Goal: Information Seeking & Learning: Learn about a topic

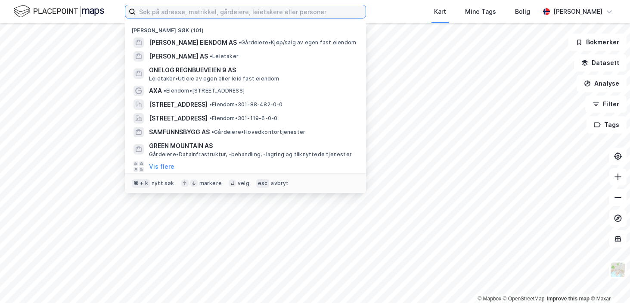
click at [152, 9] on input at bounding box center [251, 11] width 230 height 13
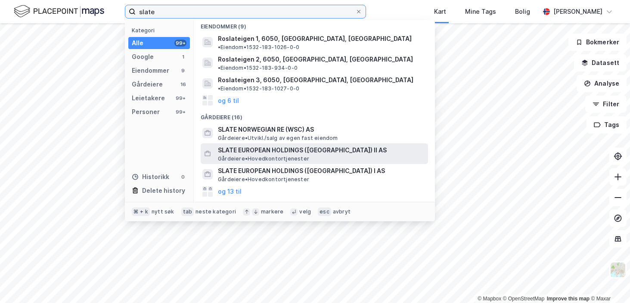
scroll to position [40, 0]
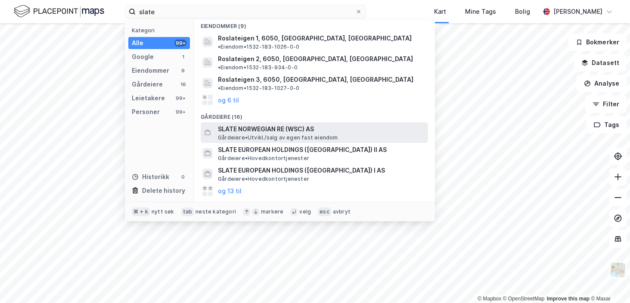
click at [255, 124] on span "SLATE NORWEGIAN RE (WSC) AS" at bounding box center [321, 129] width 207 height 10
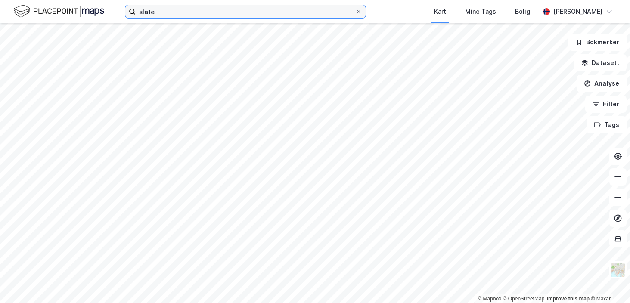
click at [179, 9] on input "slate" at bounding box center [246, 11] width 220 height 13
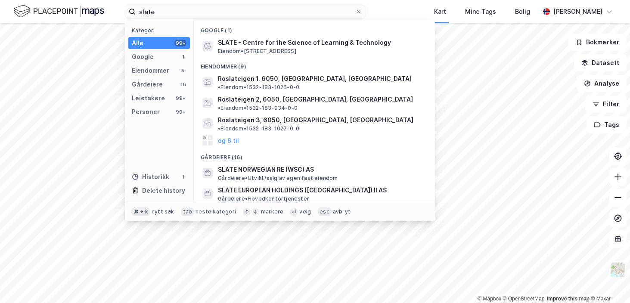
click at [262, 206] on span "SLATE EUROPEAN HOLDINGS ([GEOGRAPHIC_DATA]) I AS" at bounding box center [321, 211] width 207 height 10
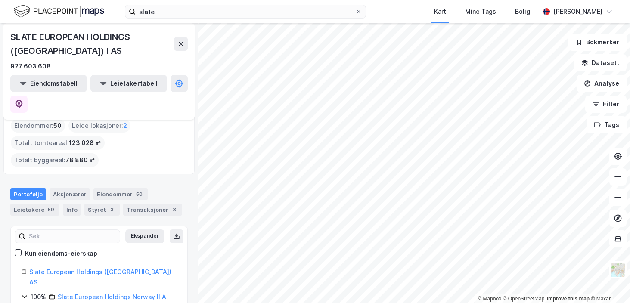
scroll to position [16, 0]
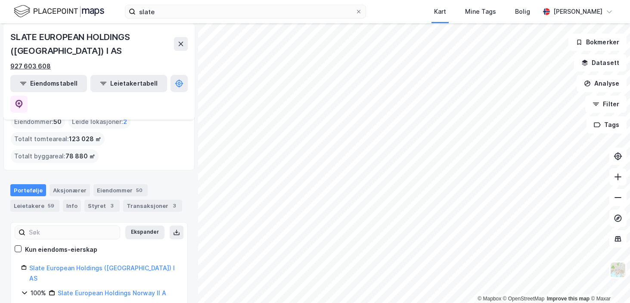
click at [25, 64] on div "927 603 608" at bounding box center [30, 66] width 40 height 10
click at [85, 303] on link "Sere III Norwegian Retail AS" at bounding box center [109, 307] width 83 height 7
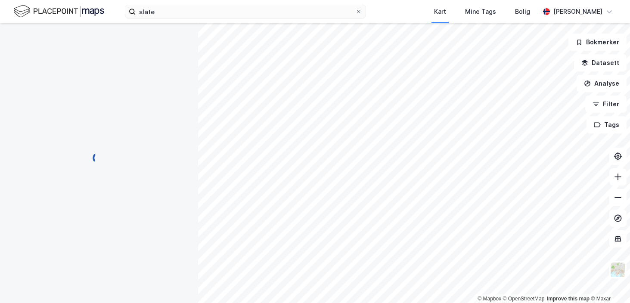
scroll to position [0, 0]
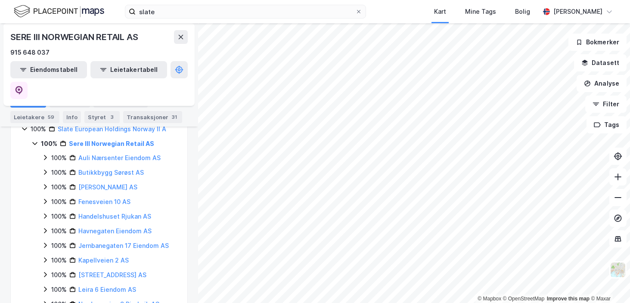
scroll to position [214, 0]
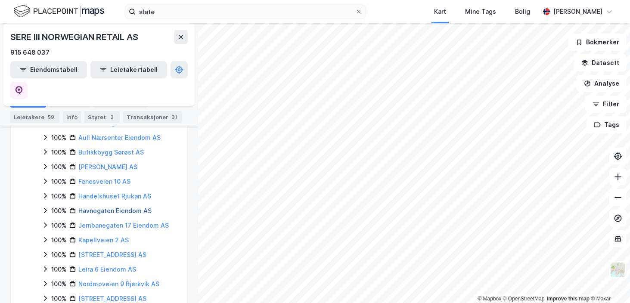
click at [95, 207] on link "Havnegaten Eiendom AS" at bounding box center [114, 210] width 73 height 7
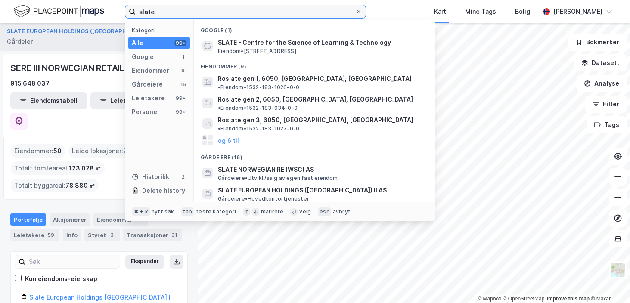
click at [176, 8] on input "slate" at bounding box center [246, 11] width 220 height 13
paste input "Myllavegen 6"
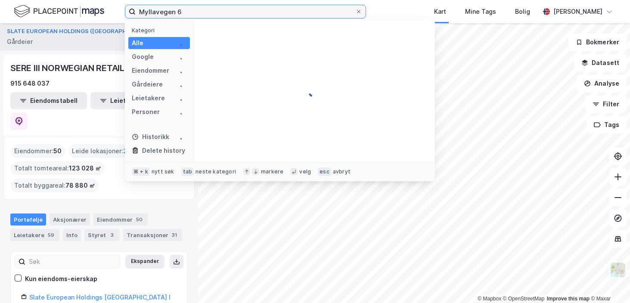
type input "Myllavegen 6"
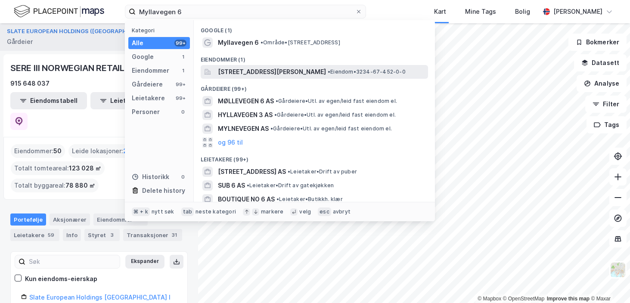
click at [229, 72] on span "[STREET_ADDRESS][PERSON_NAME]" at bounding box center [272, 72] width 108 height 10
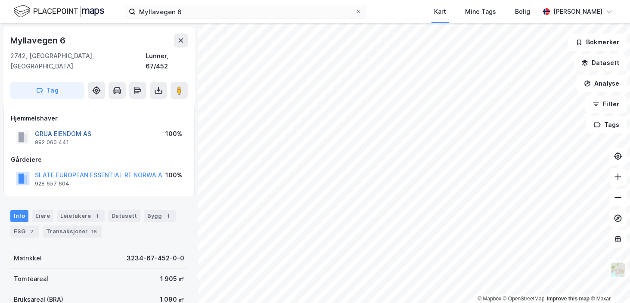
click at [0, 0] on button "GRUA EIENDOM AS" at bounding box center [0, 0] width 0 height 0
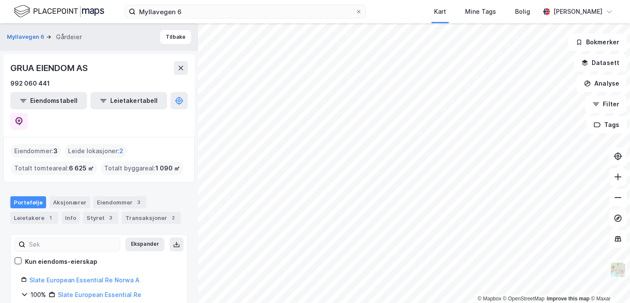
scroll to position [41, 0]
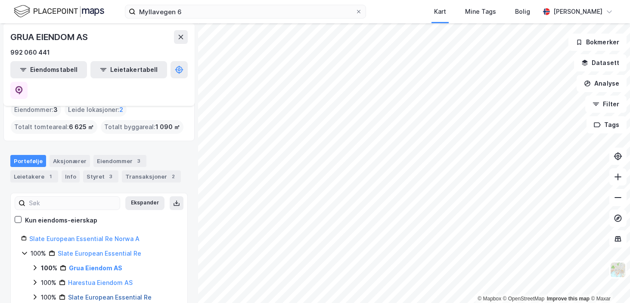
click at [90, 294] on link "Slate European Essential Re" at bounding box center [110, 297] width 84 height 7
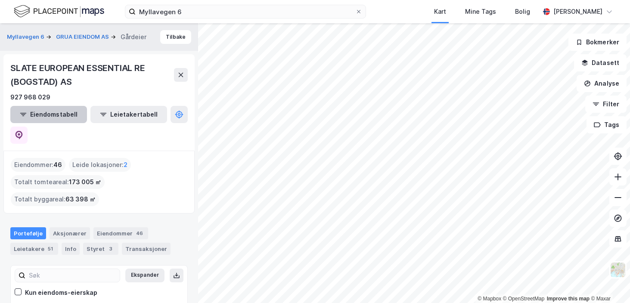
click at [49, 114] on button "Eiendomstabell" at bounding box center [48, 114] width 77 height 17
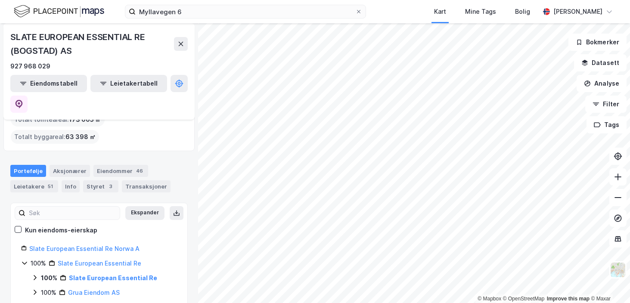
scroll to position [72, 0]
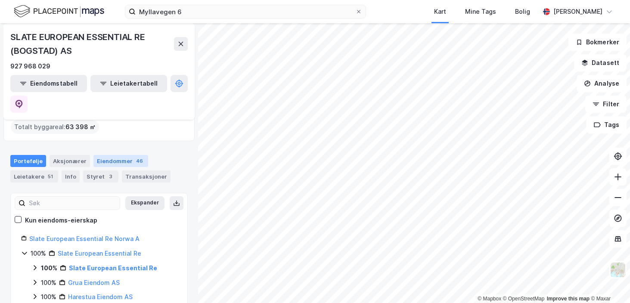
click at [118, 155] on div "Eiendommer 46" at bounding box center [120, 161] width 55 height 12
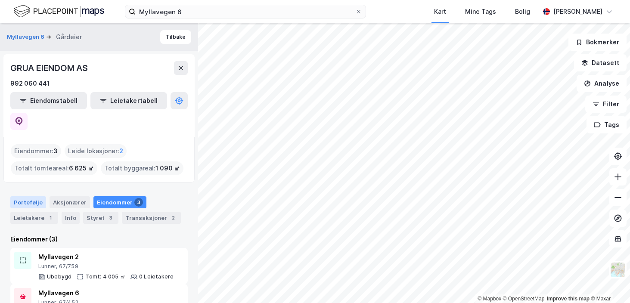
click at [22, 196] on div "Portefølje" at bounding box center [28, 202] width 36 height 12
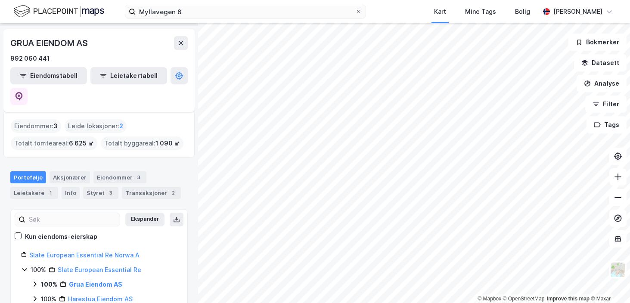
scroll to position [41, 0]
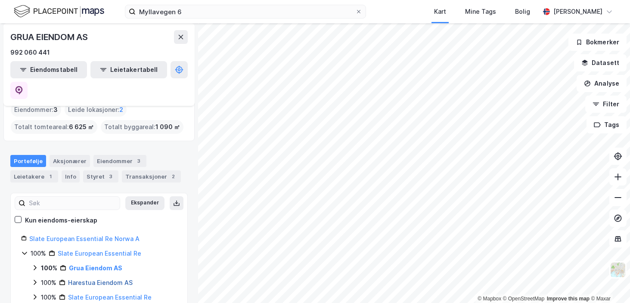
click at [101, 279] on link "Harestua Eiendom AS" at bounding box center [100, 282] width 65 height 7
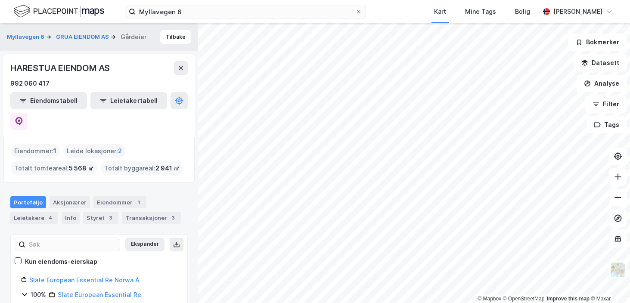
scroll to position [9, 0]
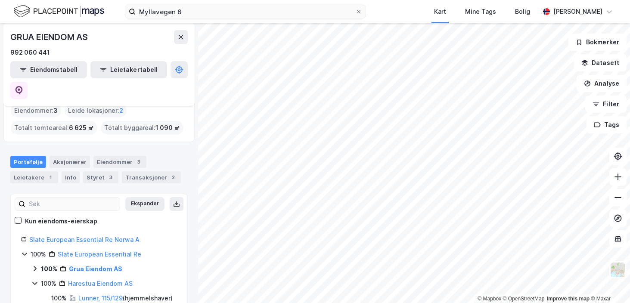
scroll to position [56, 0]
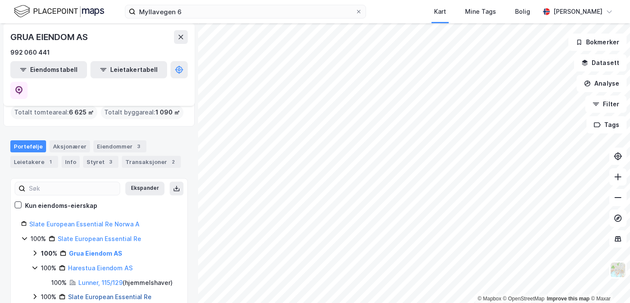
click at [83, 293] on link "Slate European Essential Re" at bounding box center [110, 296] width 84 height 7
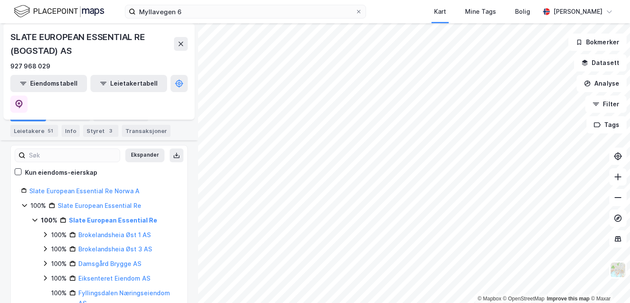
scroll to position [136, 0]
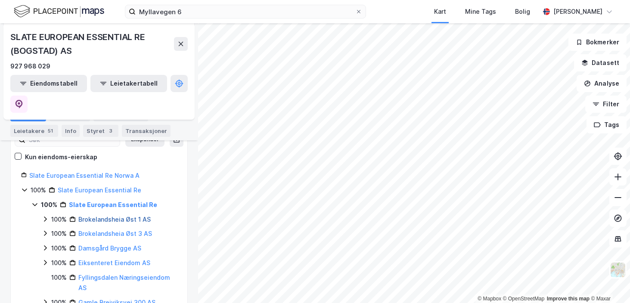
click at [125, 216] on link "Brokelandsheia Øst 1 AS" at bounding box center [114, 219] width 72 height 7
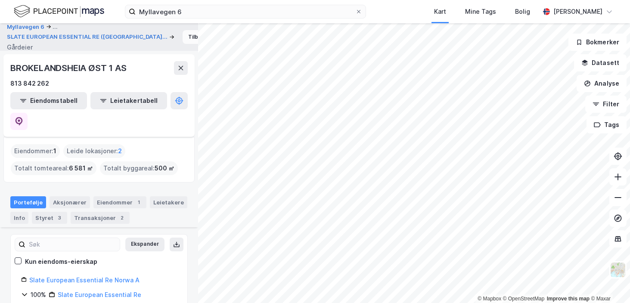
click at [183, 35] on button "Tilbake" at bounding box center [198, 37] width 31 height 14
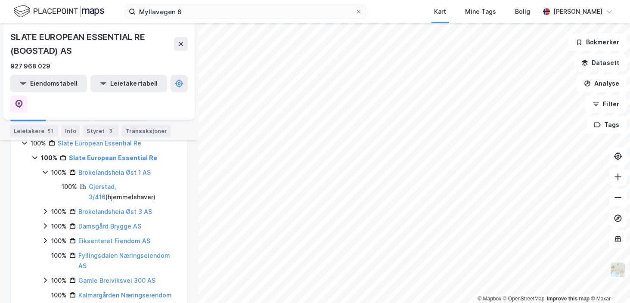
scroll to position [181, 0]
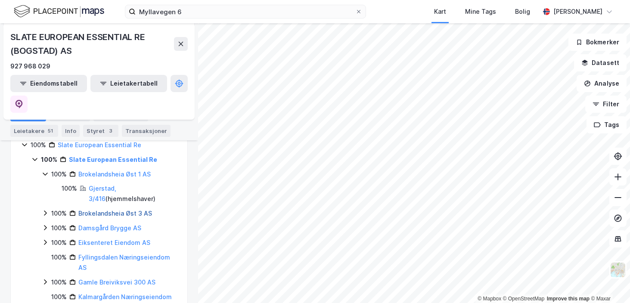
click at [95, 210] on link "Brokelandsheia Øst 3 AS" at bounding box center [115, 213] width 74 height 7
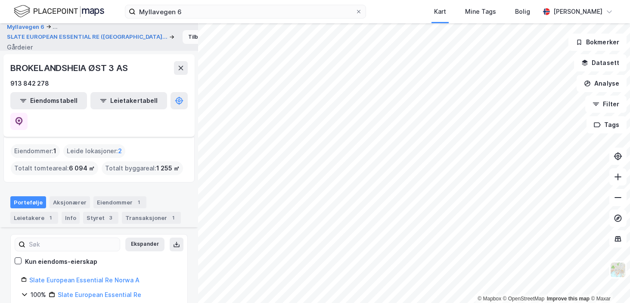
click at [183, 38] on button "Tilbake" at bounding box center [198, 37] width 31 height 14
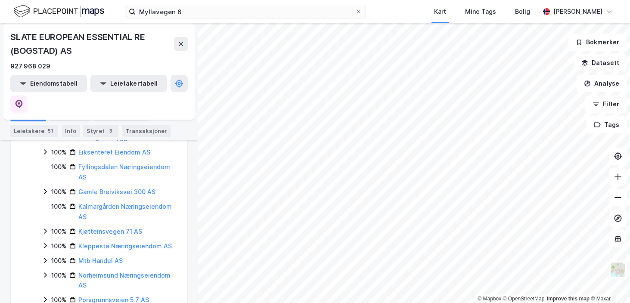
scroll to position [297, 0]
click at [109, 256] on link "Mtb Handel AS" at bounding box center [100, 259] width 44 height 7
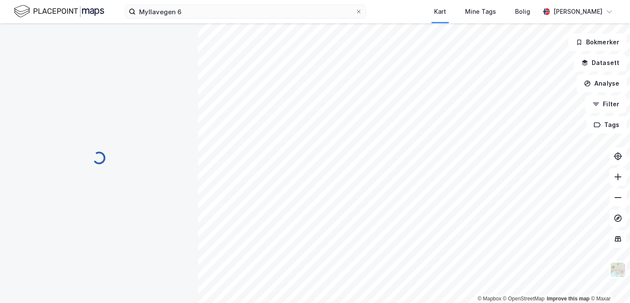
scroll to position [0, 0]
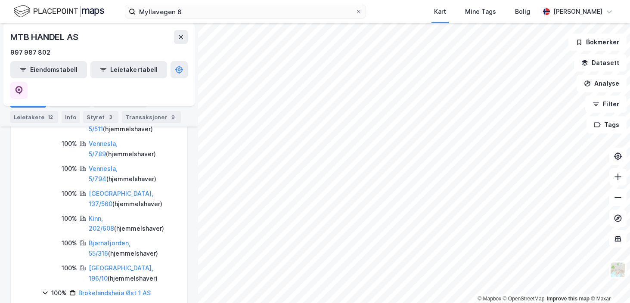
scroll to position [326, 0]
click at [110, 265] on link "[GEOGRAPHIC_DATA], 196/10" at bounding box center [121, 274] width 65 height 18
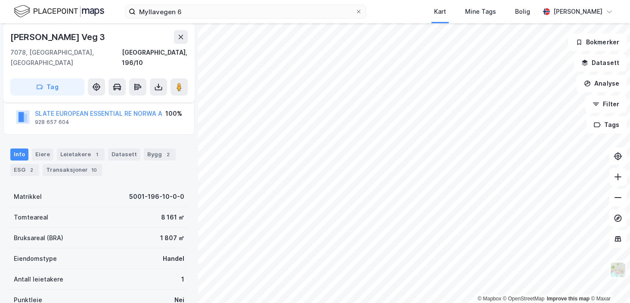
scroll to position [92, 0]
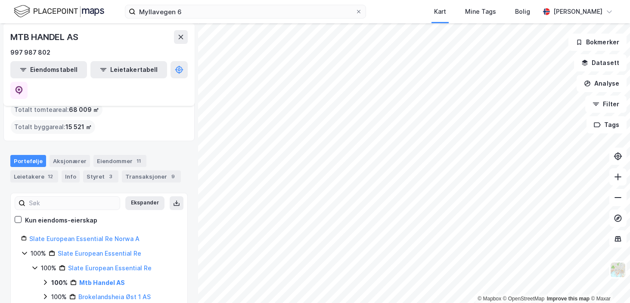
scroll to position [60, 0]
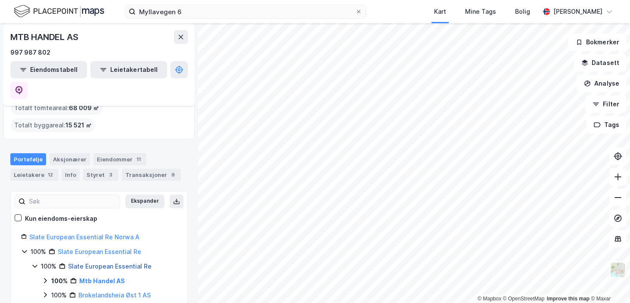
click at [88, 263] on link "Slate European Essential Re" at bounding box center [110, 266] width 84 height 7
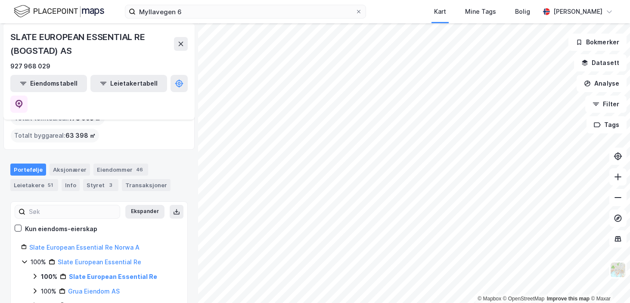
scroll to position [72, 0]
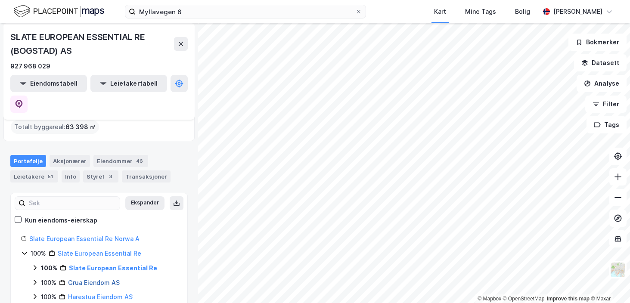
click at [98, 279] on link "Grua Eiendom AS" at bounding box center [94, 282] width 52 height 7
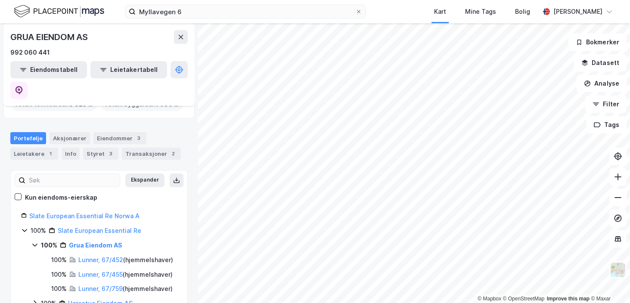
scroll to position [82, 0]
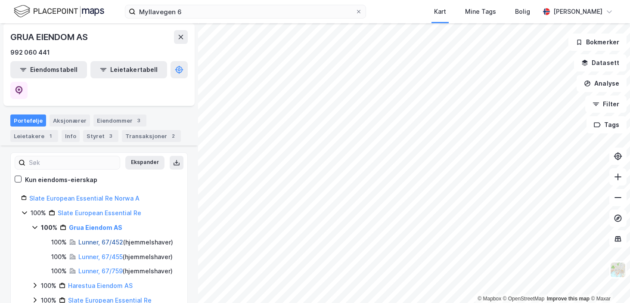
click at [99, 239] on link "Lunner, 67/452" at bounding box center [100, 242] width 45 height 7
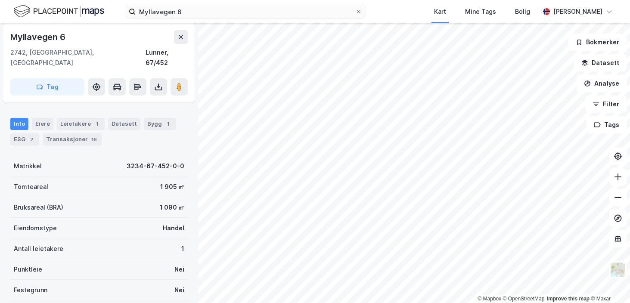
scroll to position [165, 0]
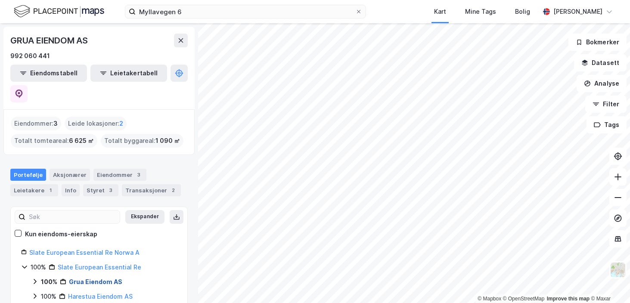
scroll to position [14, 0]
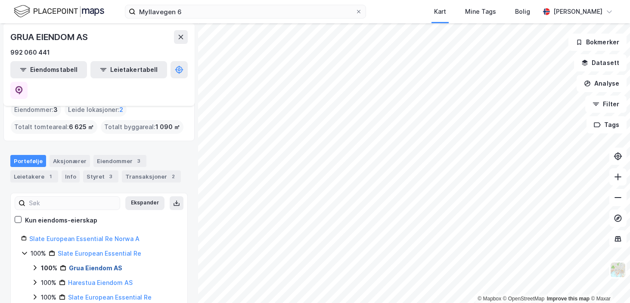
click at [94, 264] on link "Grua Eiendom AS" at bounding box center [95, 267] width 53 height 7
click at [93, 294] on link "Lunner, 67/455" at bounding box center [100, 297] width 44 height 7
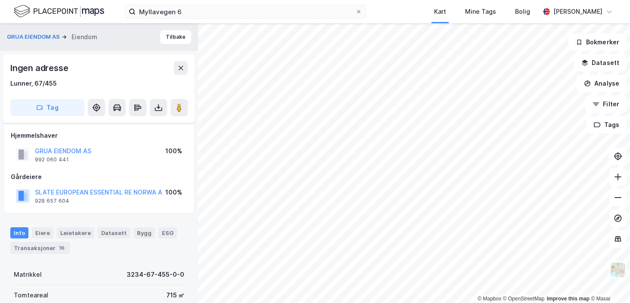
scroll to position [165, 0]
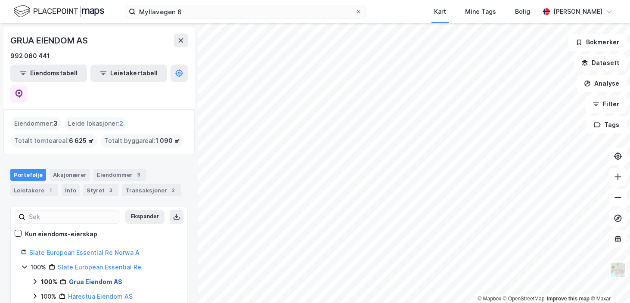
click at [90, 278] on link "Grua Eiendom AS" at bounding box center [95, 281] width 53 height 7
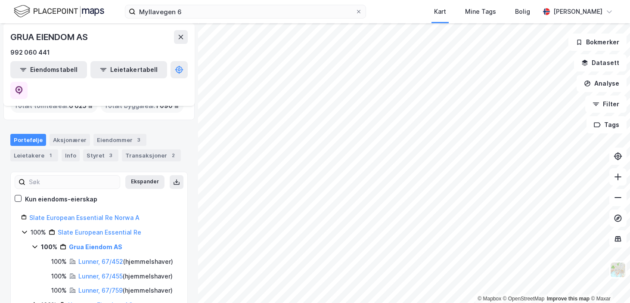
scroll to position [37, 0]
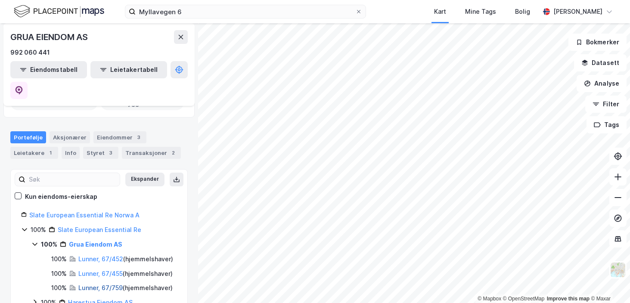
click at [94, 284] on link "Lunner, 67/759" at bounding box center [100, 287] width 44 height 7
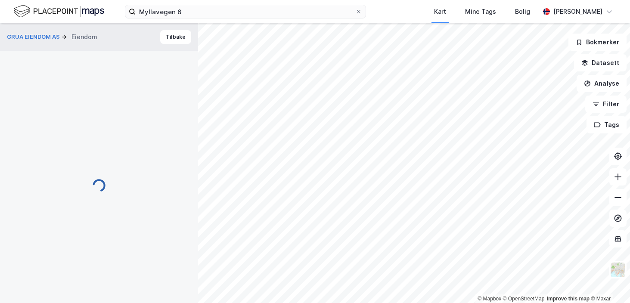
scroll to position [165, 0]
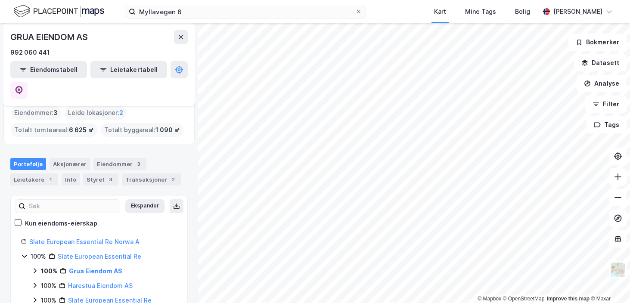
scroll to position [14, 0]
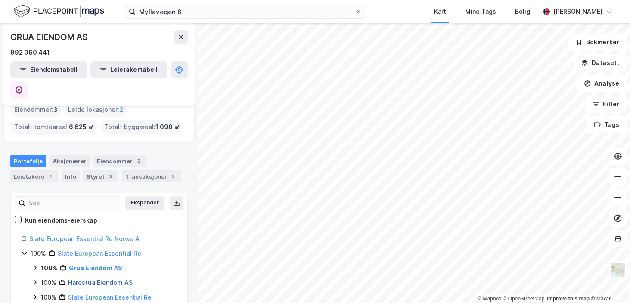
click at [85, 279] on link "Harestua Eiendom AS" at bounding box center [100, 282] width 65 height 7
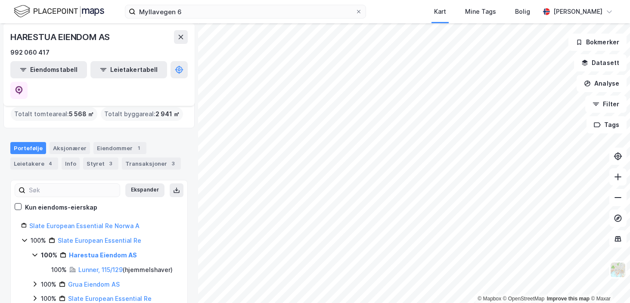
scroll to position [56, 0]
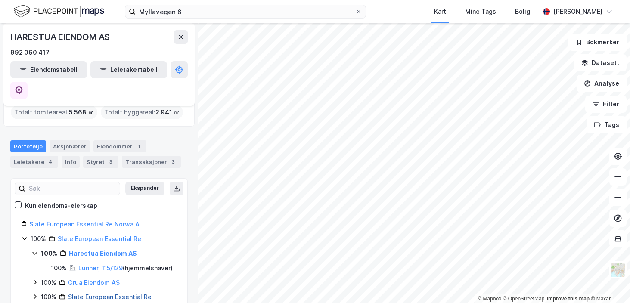
click at [91, 293] on link "Slate European Essential Re" at bounding box center [110, 296] width 84 height 7
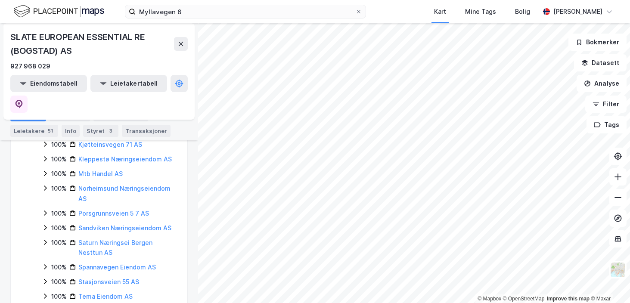
scroll to position [341, 0]
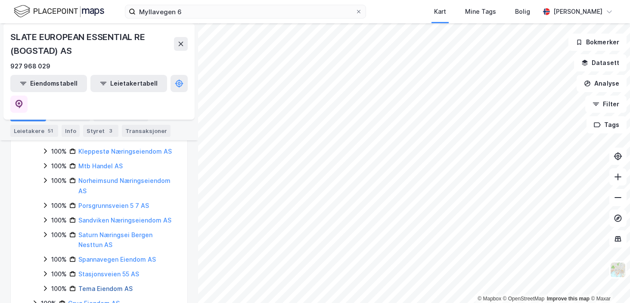
click at [105, 285] on link "Tema Eiendom AS" at bounding box center [105, 288] width 54 height 7
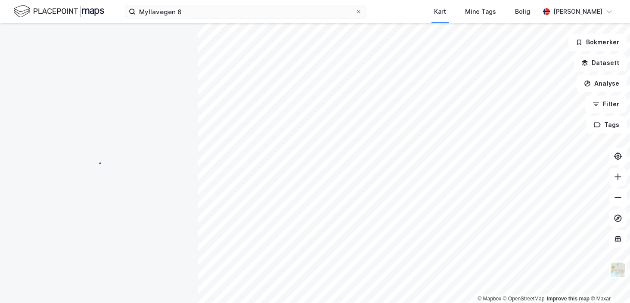
scroll to position [0, 0]
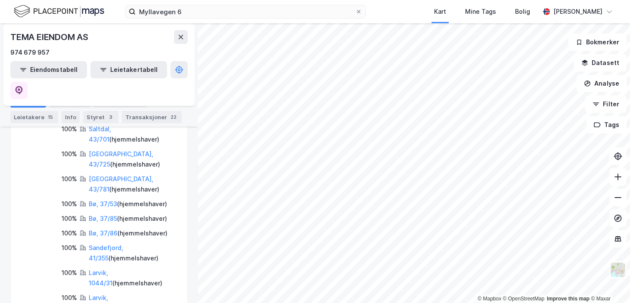
scroll to position [250, 0]
click at [102, 202] on link "Bø, 37/53" at bounding box center [103, 205] width 28 height 7
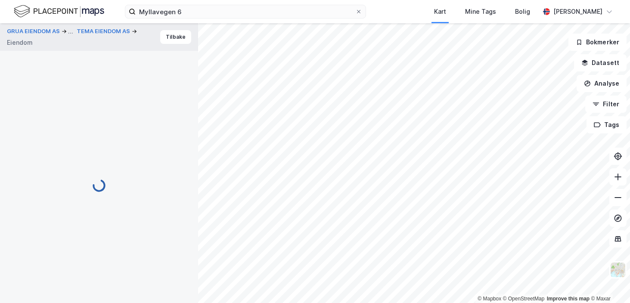
scroll to position [165, 0]
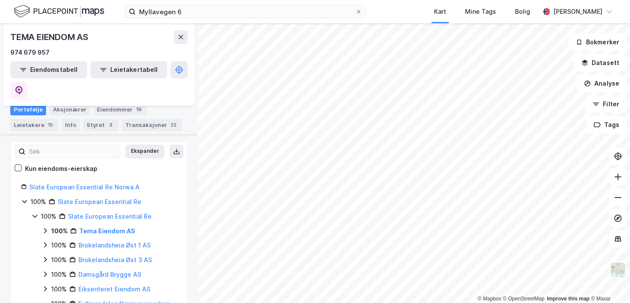
scroll to position [98, 0]
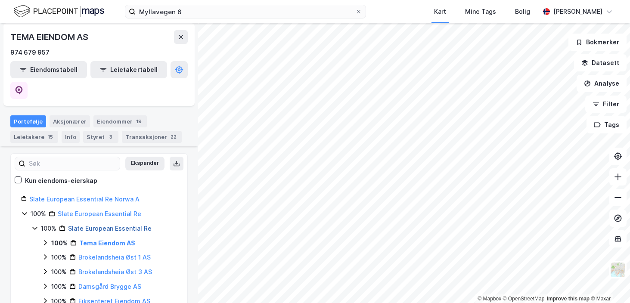
click at [108, 225] on link "Slate European Essential Re" at bounding box center [110, 228] width 84 height 7
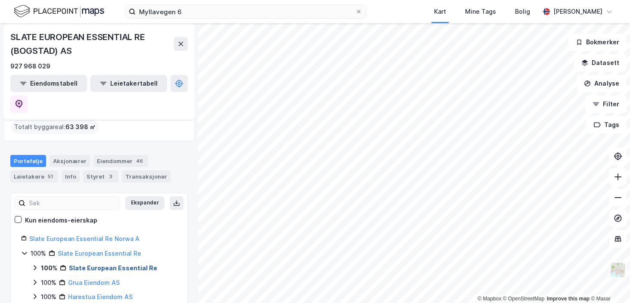
click at [95, 264] on link "Slate European Essential Re" at bounding box center [113, 267] width 88 height 7
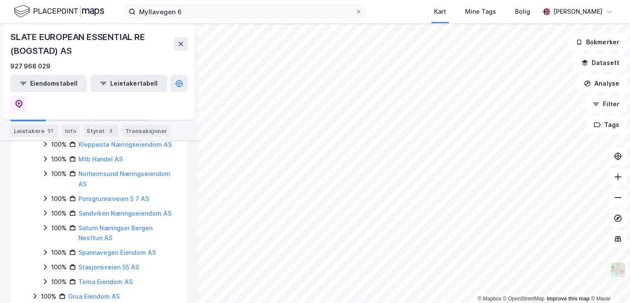
scroll to position [346, 0]
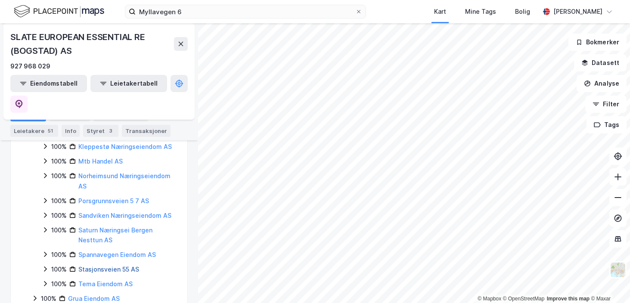
click at [88, 266] on link "Stasjonsveien 55 AS" at bounding box center [108, 269] width 61 height 7
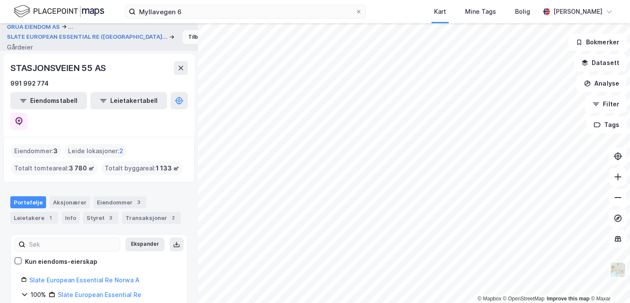
click at [183, 36] on button "Tilbake" at bounding box center [198, 37] width 31 height 14
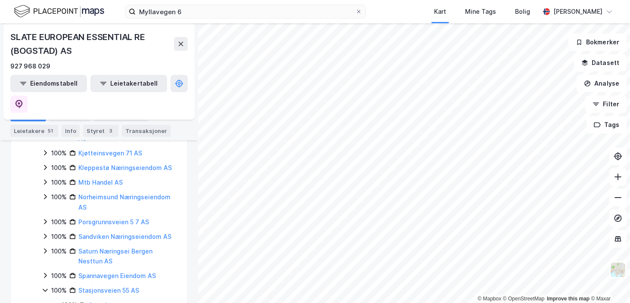
scroll to position [325, 0]
click at [111, 233] on link "Sandviken Næringseiendom AS" at bounding box center [124, 236] width 93 height 7
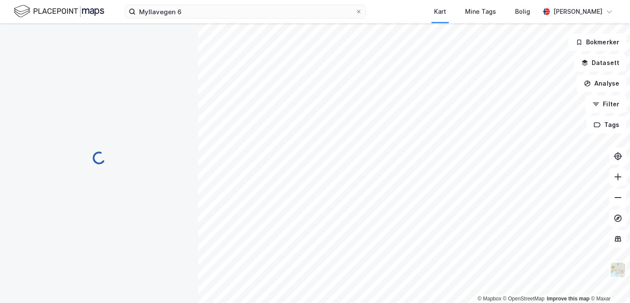
scroll to position [0, 0]
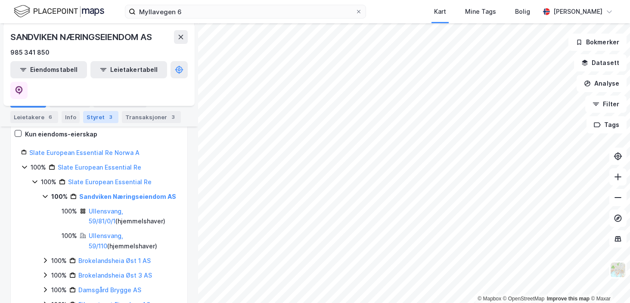
scroll to position [129, 0]
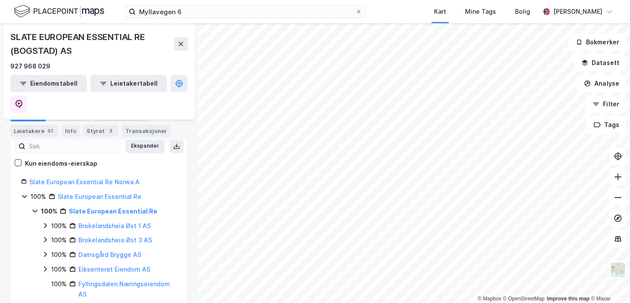
scroll to position [143, 0]
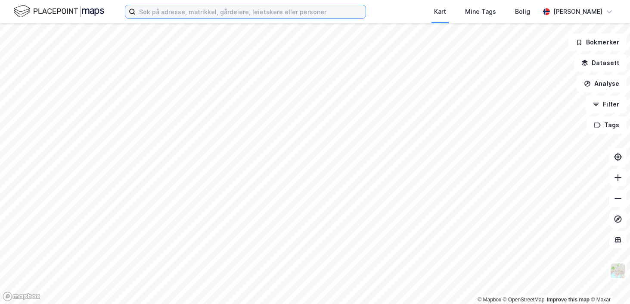
click at [155, 7] on input at bounding box center [251, 11] width 230 height 13
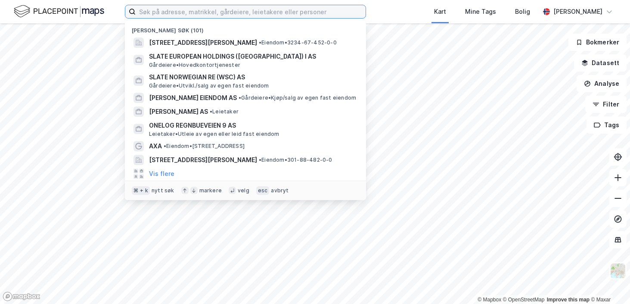
paste input "Butikkbygg Sørøst AS"
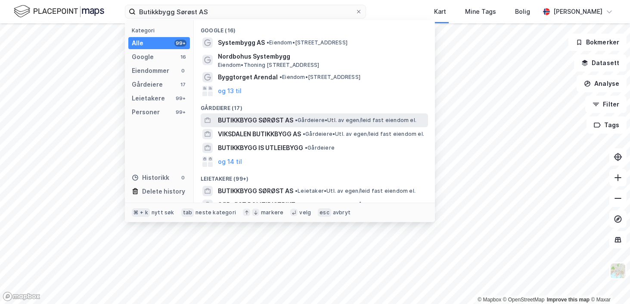
click at [235, 116] on span "BUTIKKBYGG SØRØST AS" at bounding box center [255, 120] width 75 height 10
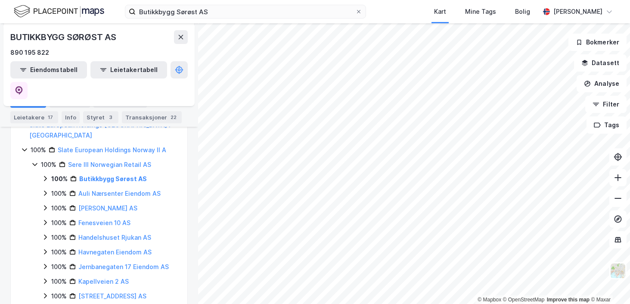
scroll to position [146, 0]
click at [97, 174] on link "Butikkbygg Sørøst AS" at bounding box center [113, 177] width 68 height 7
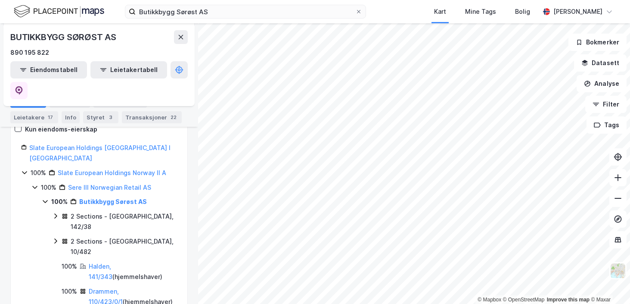
scroll to position [0, 0]
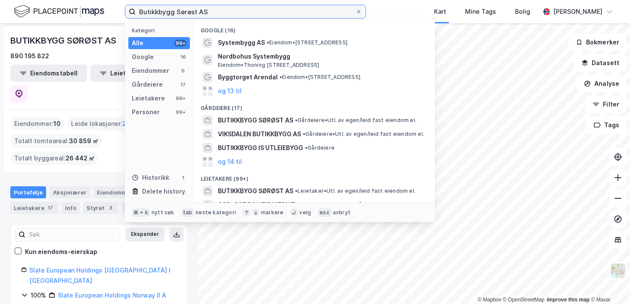
click at [209, 14] on input "Butikkbygg Sørøst AS" at bounding box center [246, 11] width 220 height 13
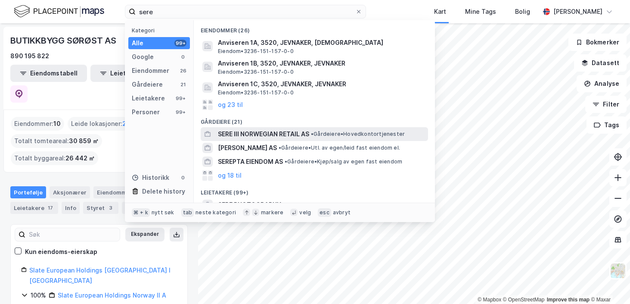
click at [267, 131] on span "SERE III NORWEGIAN RETAIL AS" at bounding box center [263, 134] width 91 height 10
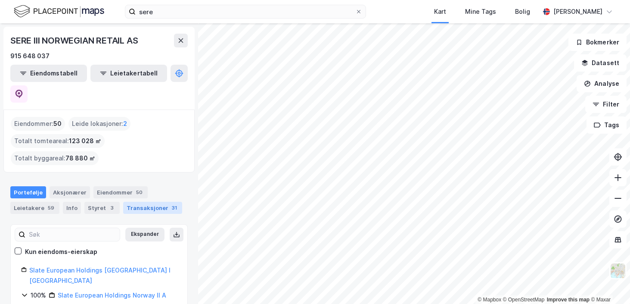
scroll to position [1, 0]
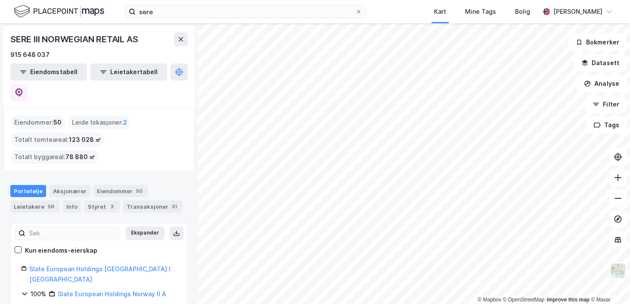
click at [89, 303] on link "Sere III Norwegian Retail AS" at bounding box center [111, 307] width 85 height 7
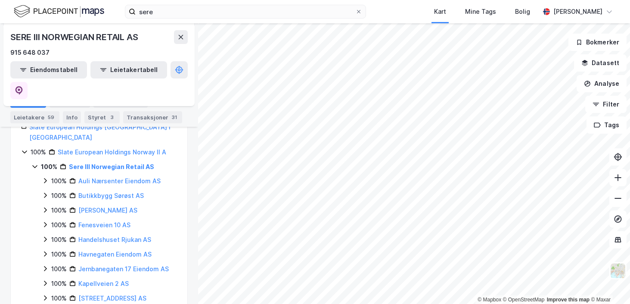
scroll to position [142, 0]
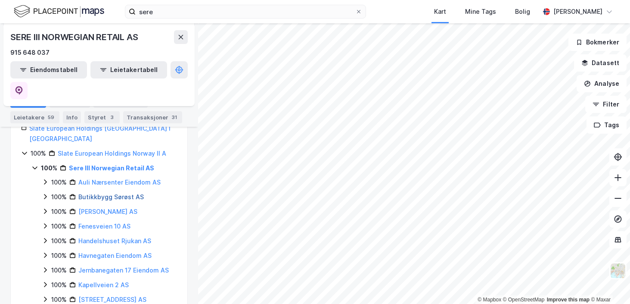
click at [91, 193] on link "Butikkbygg Sørøst AS" at bounding box center [110, 196] width 65 height 7
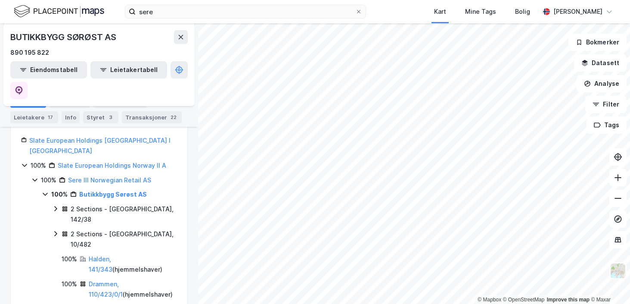
scroll to position [156, 0]
click at [96, 191] on link "Butikkbygg Sørøst AS" at bounding box center [113, 194] width 68 height 7
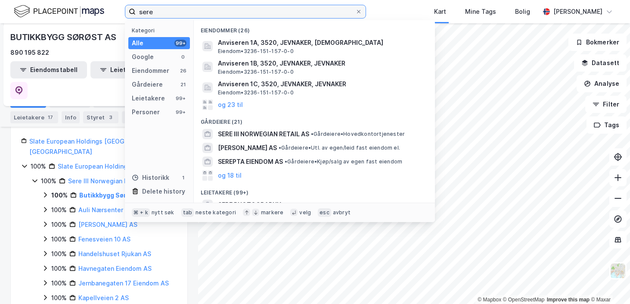
click at [157, 11] on input "sere" at bounding box center [246, 11] width 220 height 13
paste input "Slate Norwegian Re (Wsc) AS"
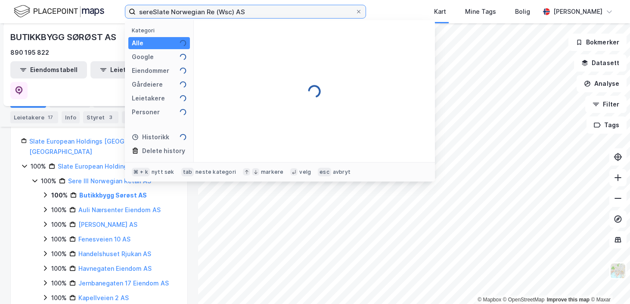
paste input
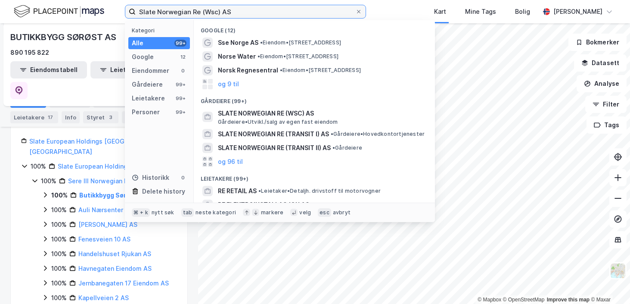
type input "Slate Norwegian Re (Wsc) AS"
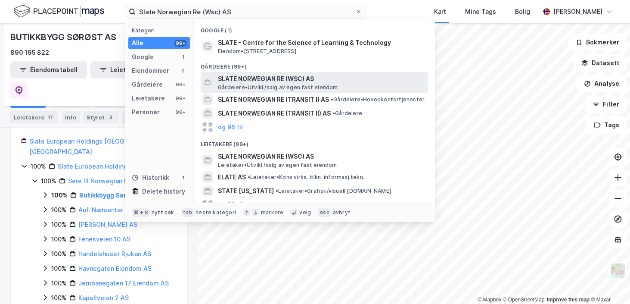
click at [239, 82] on span "SLATE NORWEGIAN RE (WSC) AS" at bounding box center [321, 79] width 207 height 10
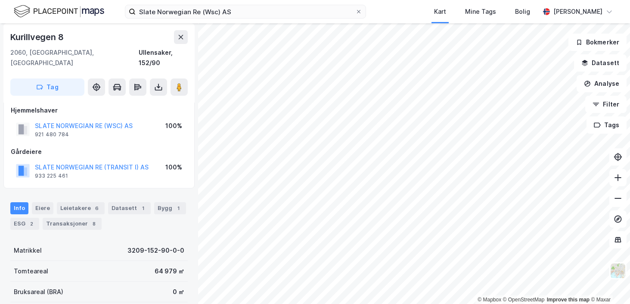
scroll to position [28, 0]
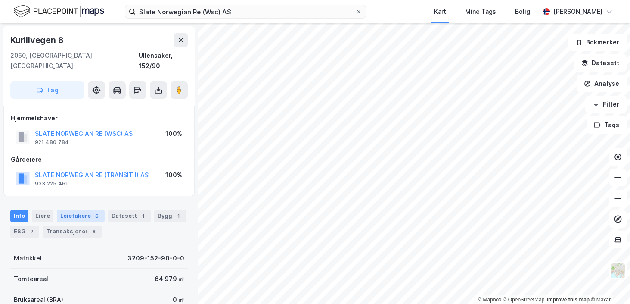
click at [88, 210] on div "Leietakere 6" at bounding box center [81, 216] width 48 height 12
